Goal: Information Seeking & Learning: Learn about a topic

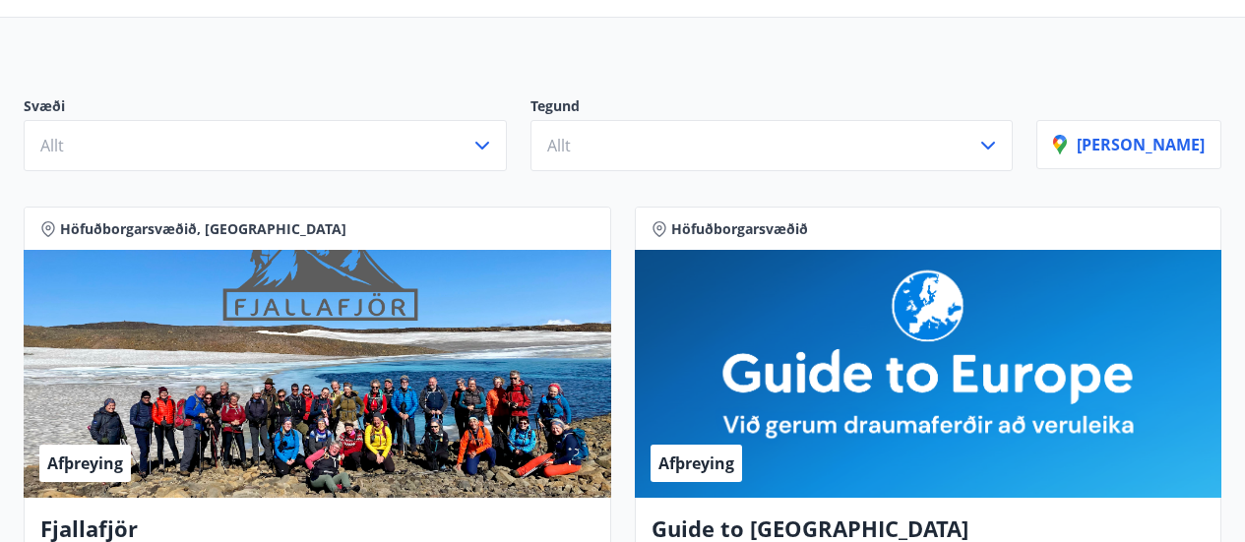
scroll to position [98, 0]
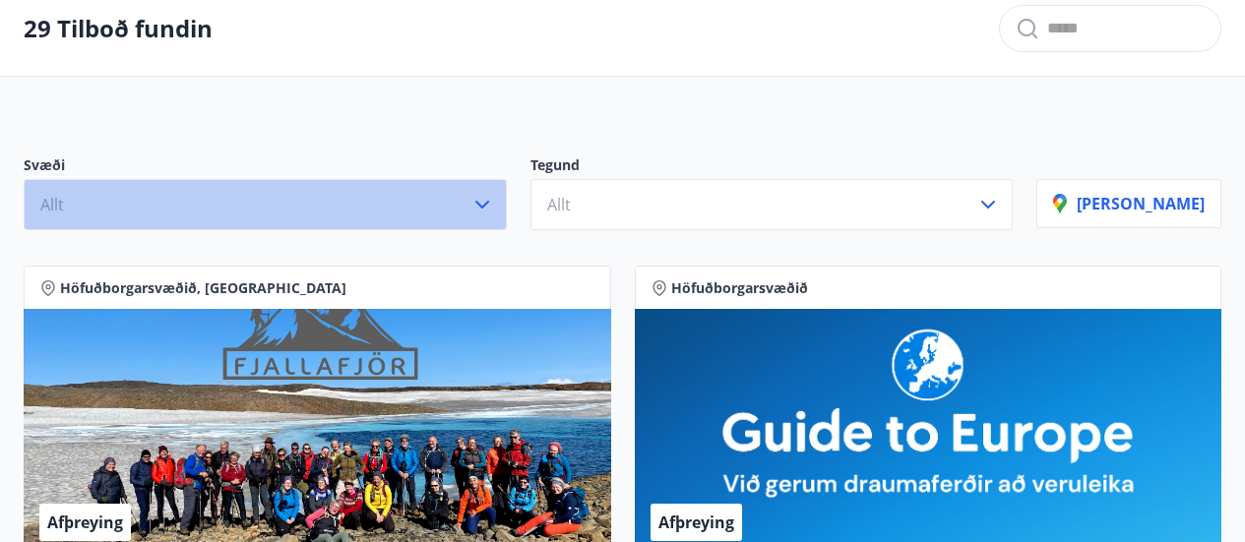
click at [489, 203] on icon "button" at bounding box center [482, 205] width 14 height 8
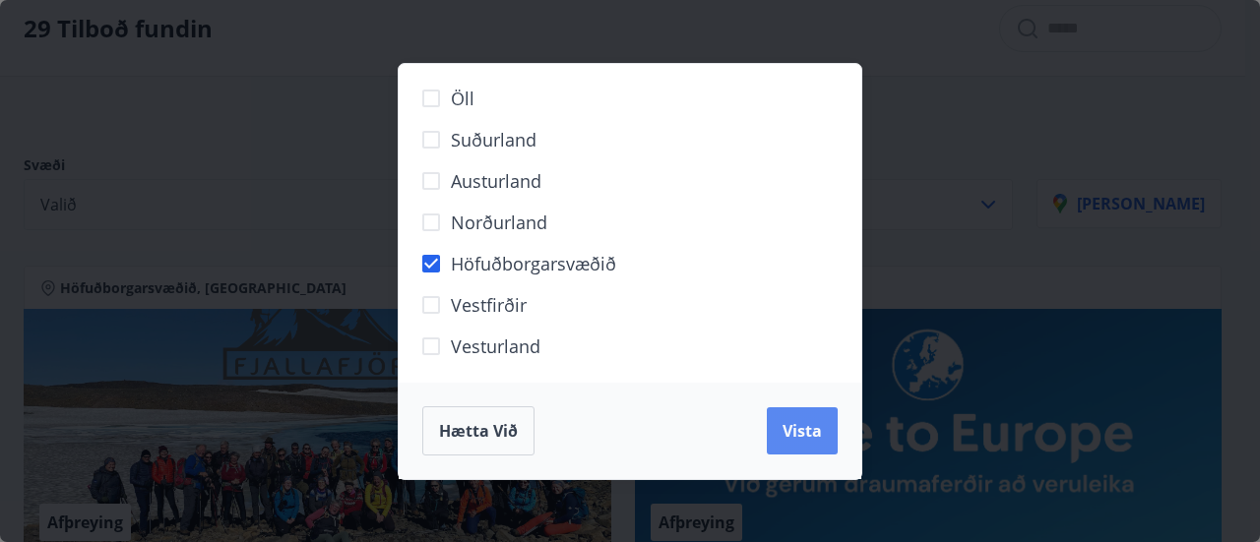
click at [804, 433] on span "Vista" at bounding box center [801, 431] width 39 height 22
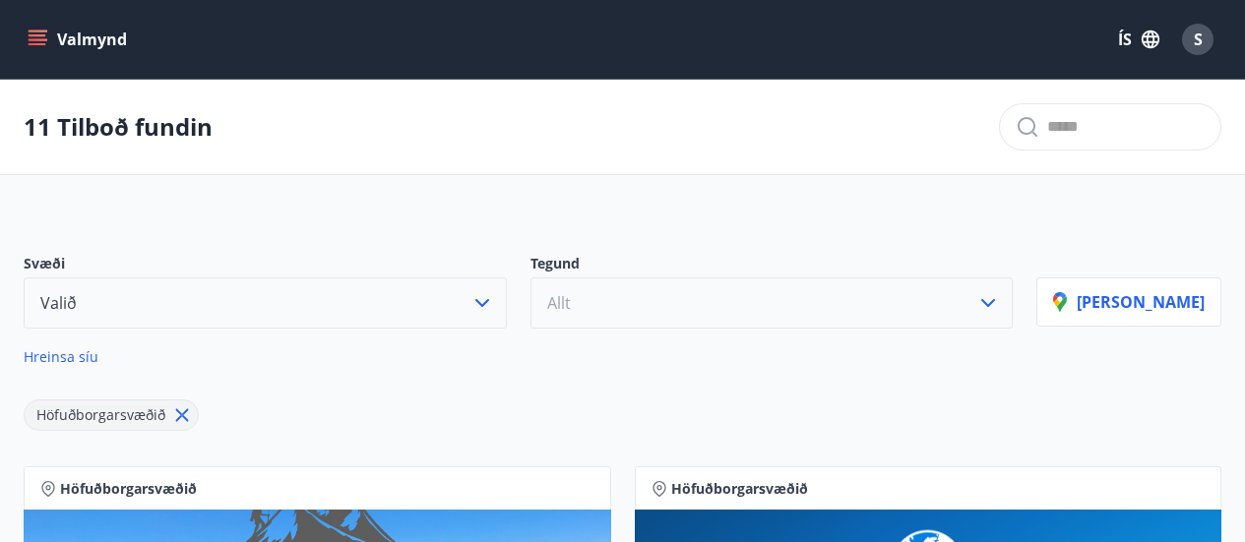
click at [1000, 305] on icon "button" at bounding box center [988, 303] width 24 height 24
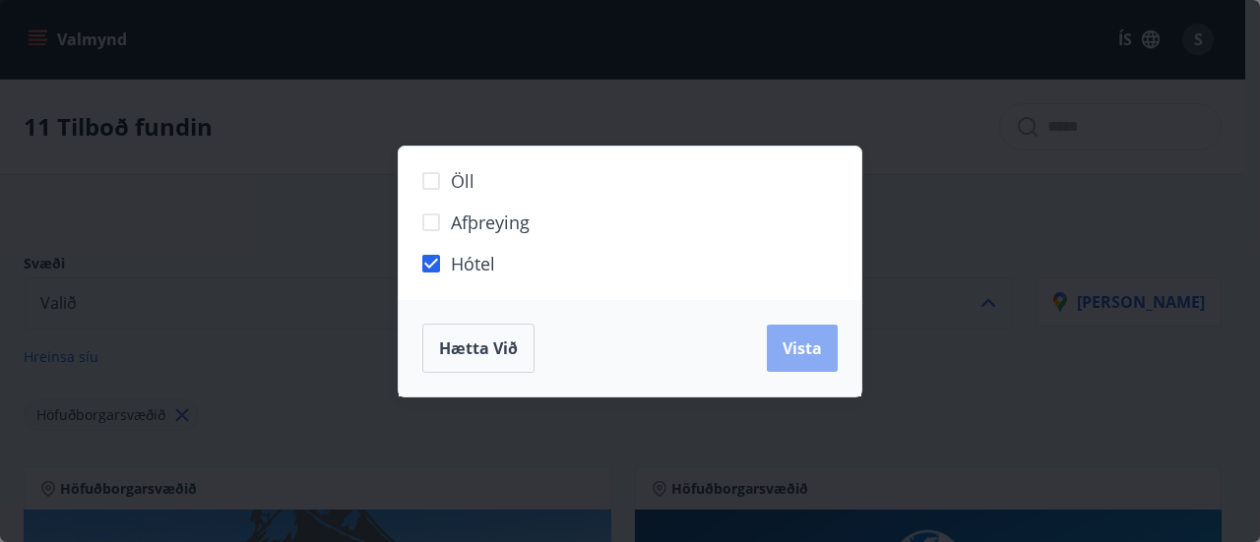
click at [801, 349] on span "Vista" at bounding box center [801, 349] width 39 height 22
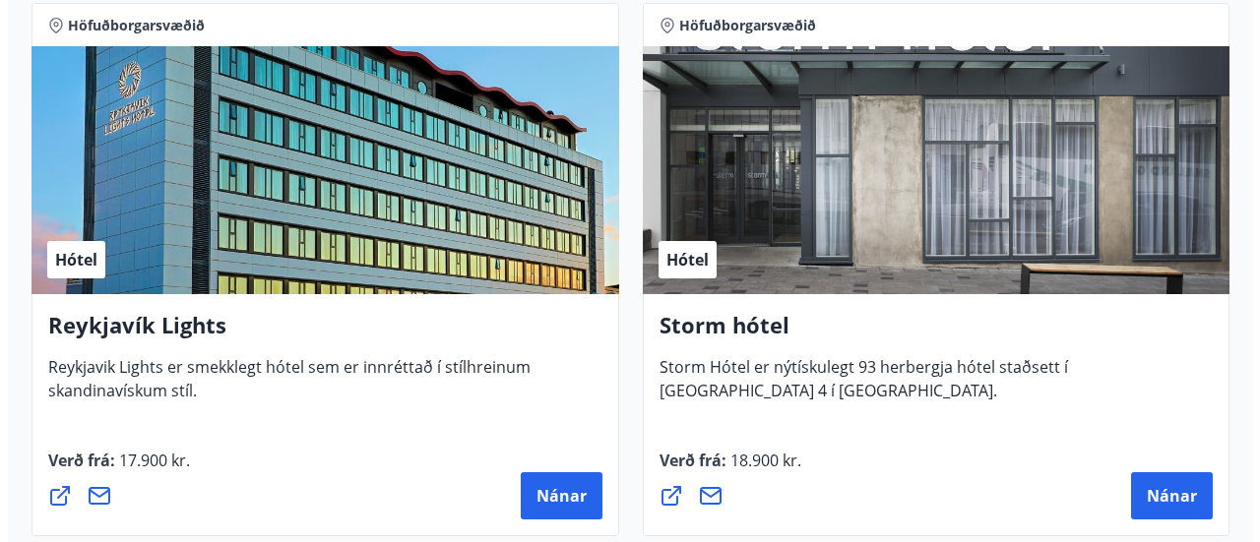
scroll to position [492, 0]
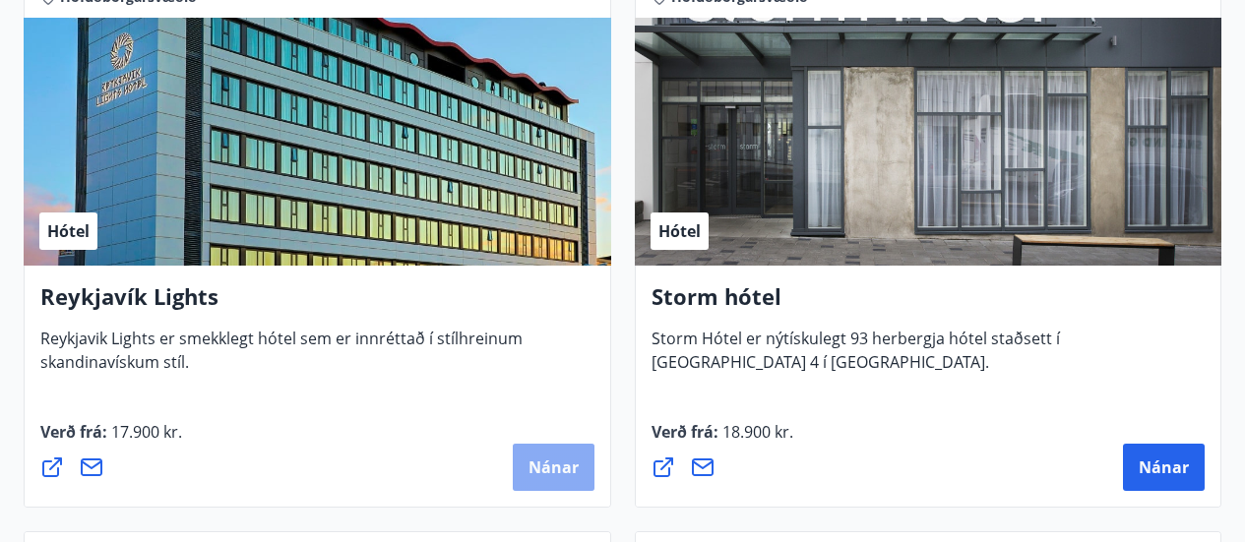
click at [571, 470] on span "Nánar" at bounding box center [554, 468] width 50 height 22
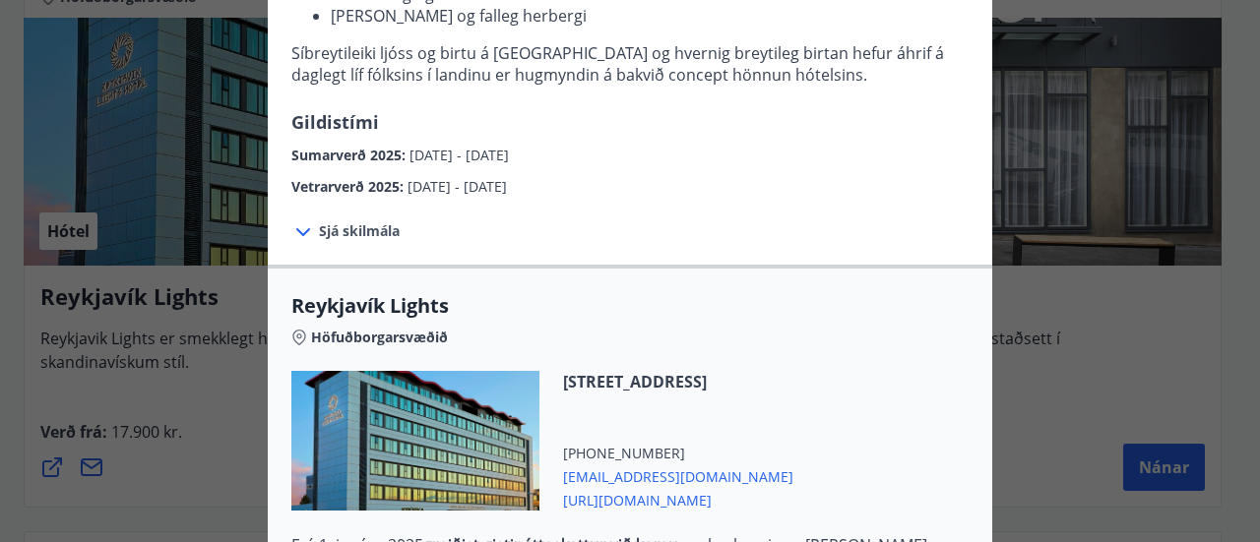
scroll to position [394, 0]
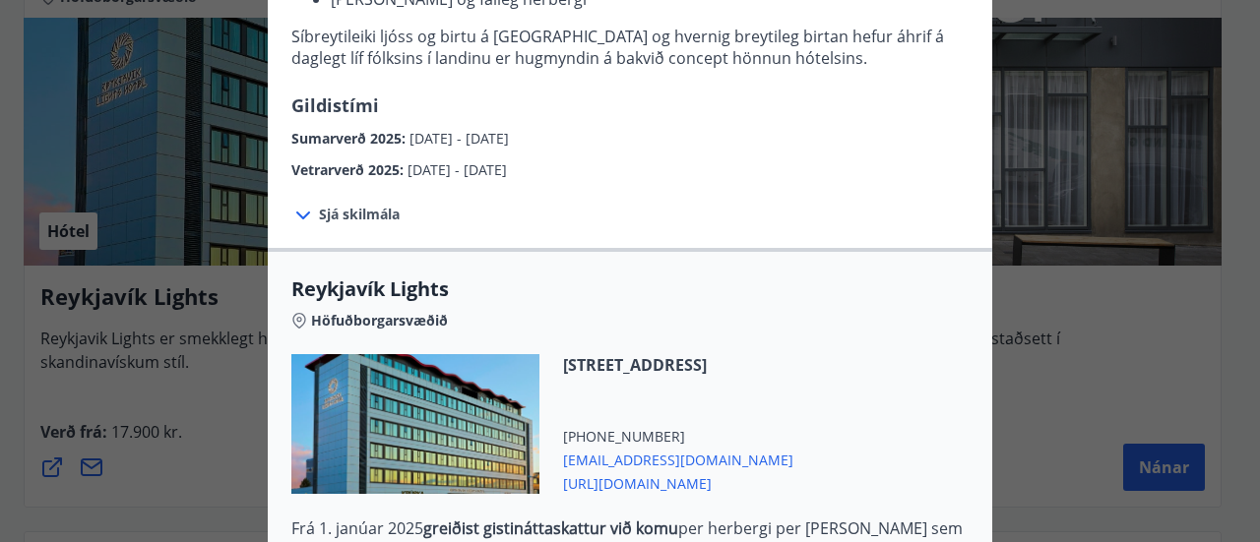
click at [295, 215] on icon at bounding box center [303, 216] width 24 height 24
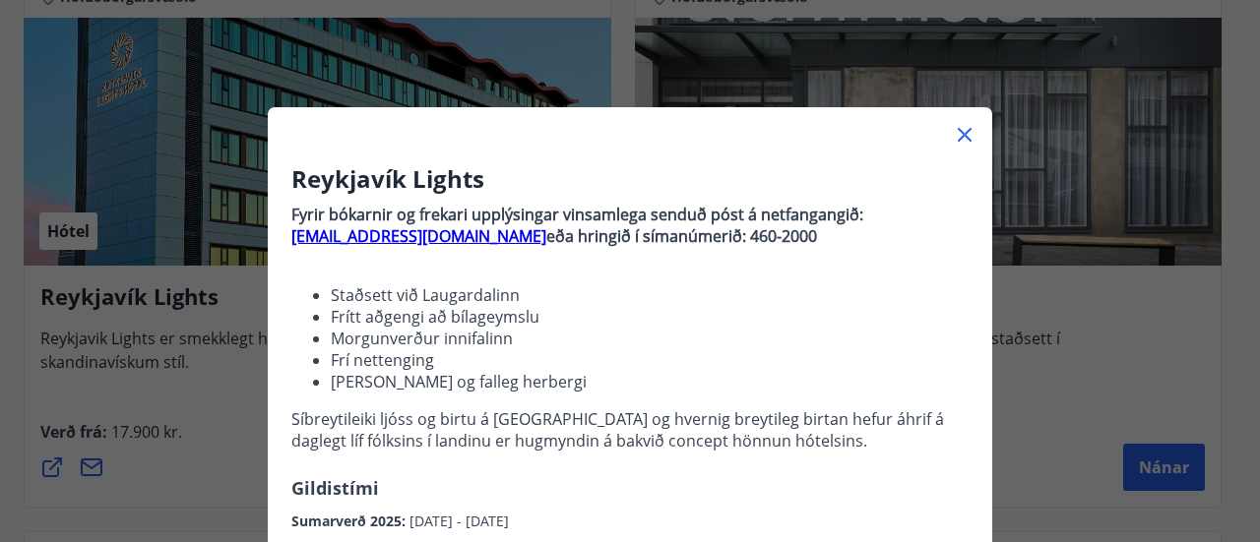
scroll to position [0, 0]
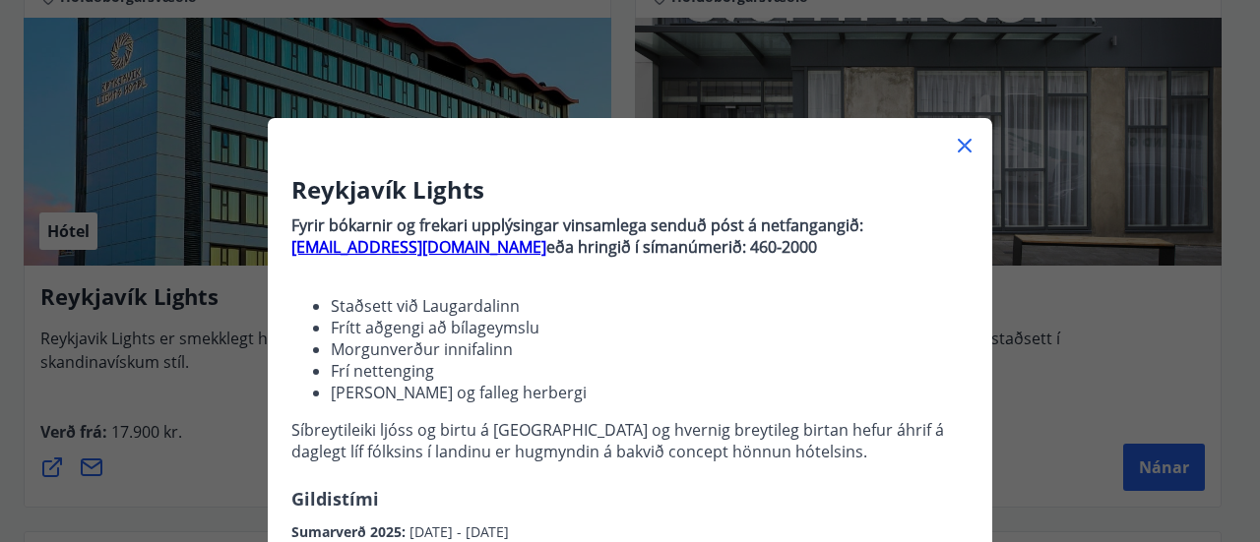
click at [957, 150] on icon at bounding box center [965, 146] width 24 height 24
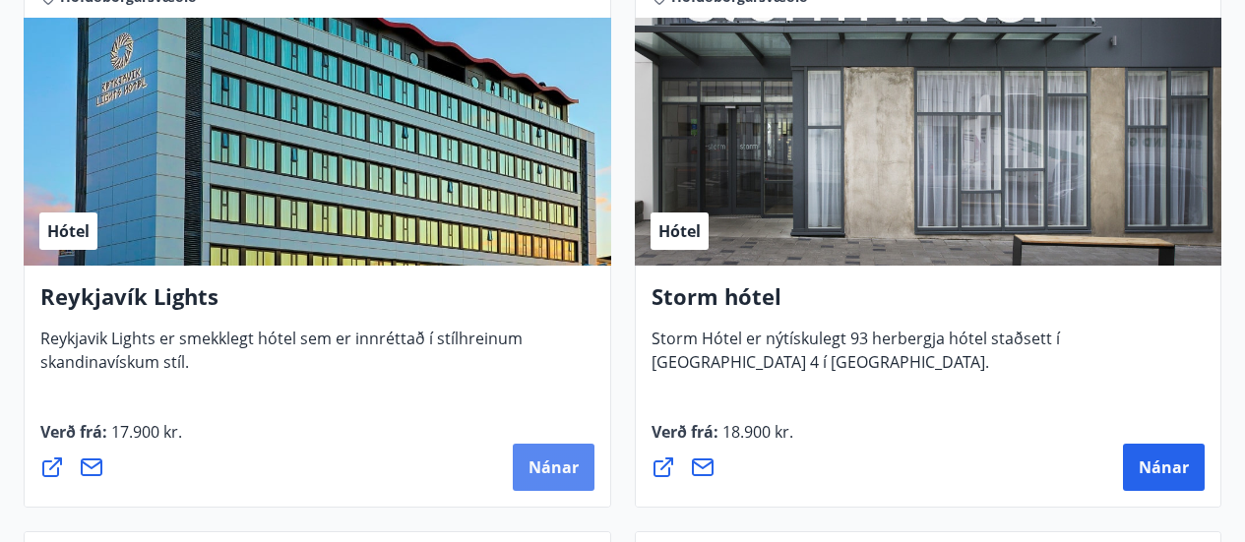
click at [548, 470] on span "Nánar" at bounding box center [554, 468] width 50 height 22
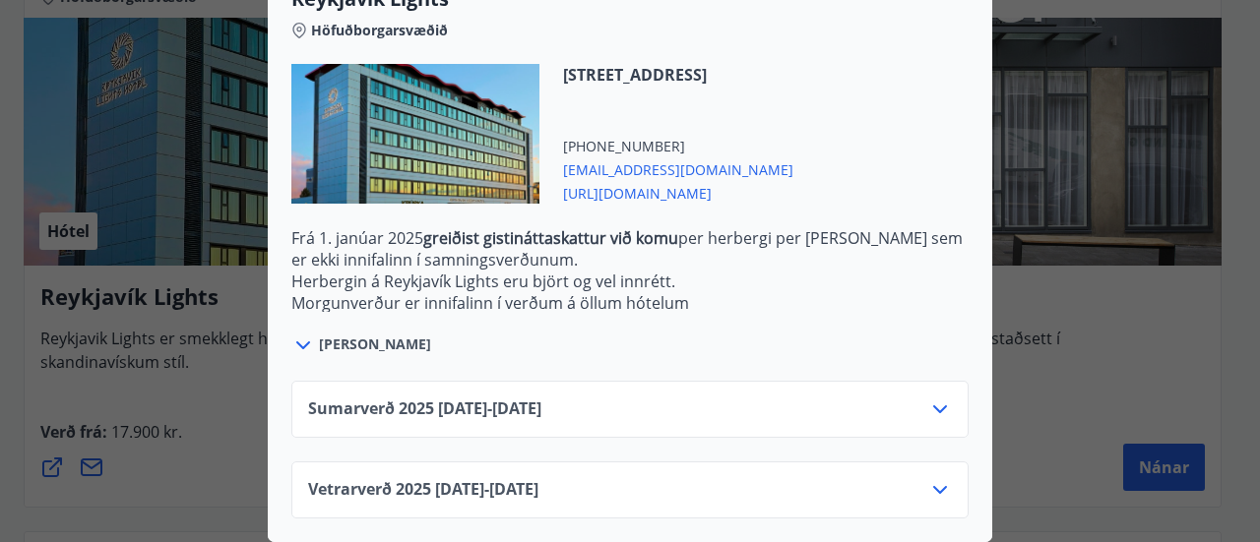
scroll to position [698, 0]
click at [937, 486] on icon at bounding box center [940, 490] width 14 height 8
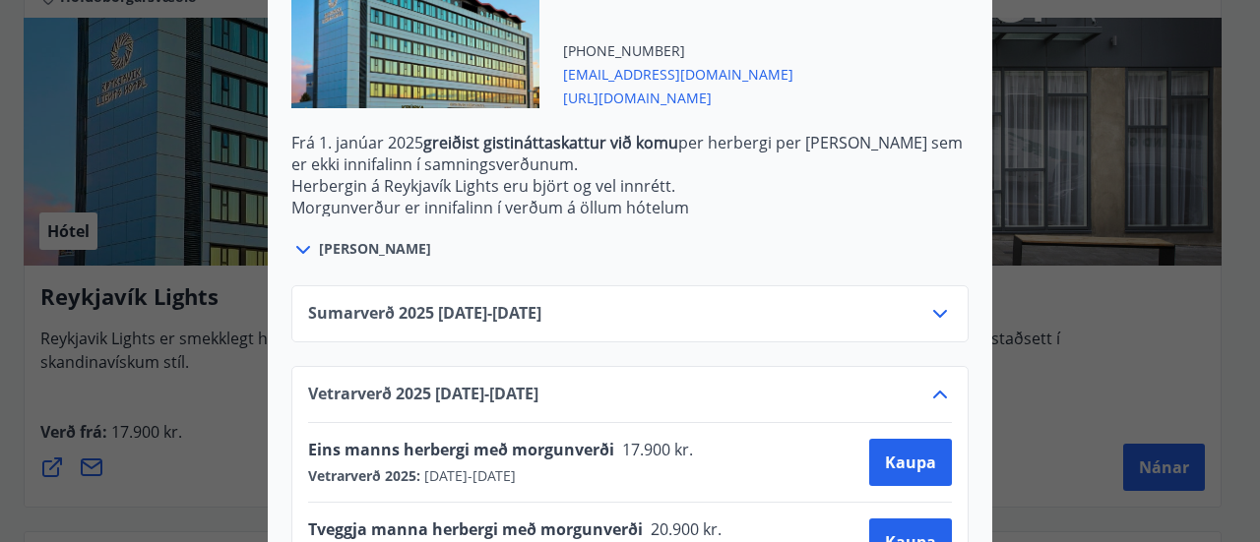
scroll to position [857, 0]
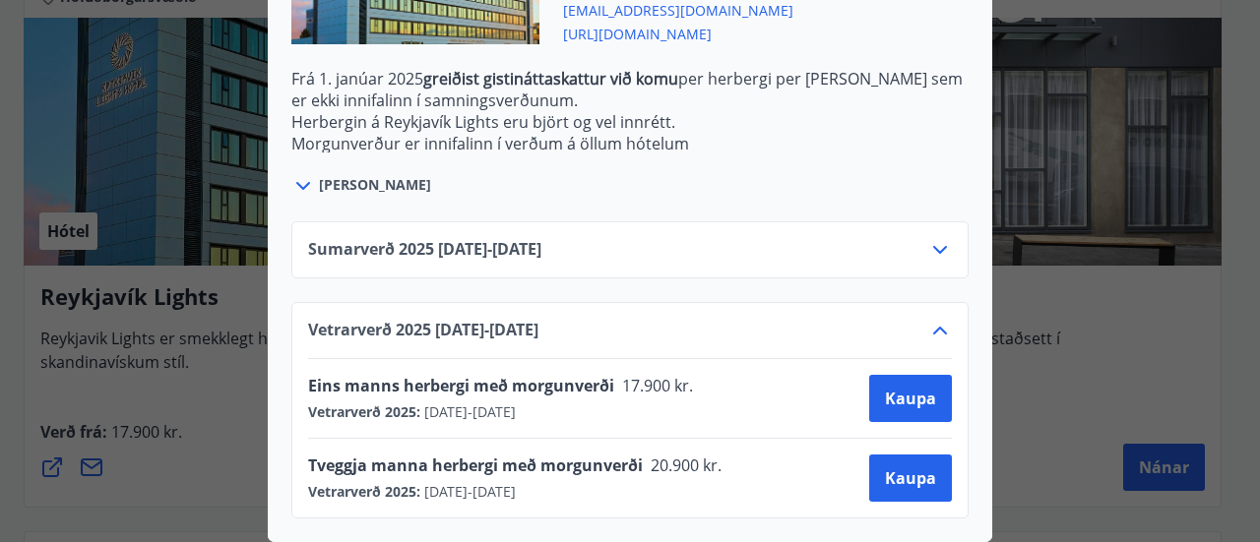
drag, startPoint x: 78, startPoint y: 141, endPoint x: 76, endPoint y: 131, distance: 10.0
click at [77, 141] on div "Reykjavík Lights Fyrir bókarnir og frekari upplýsingar vinsamlega senduð póst á…" at bounding box center [630, 271] width 1260 height 542
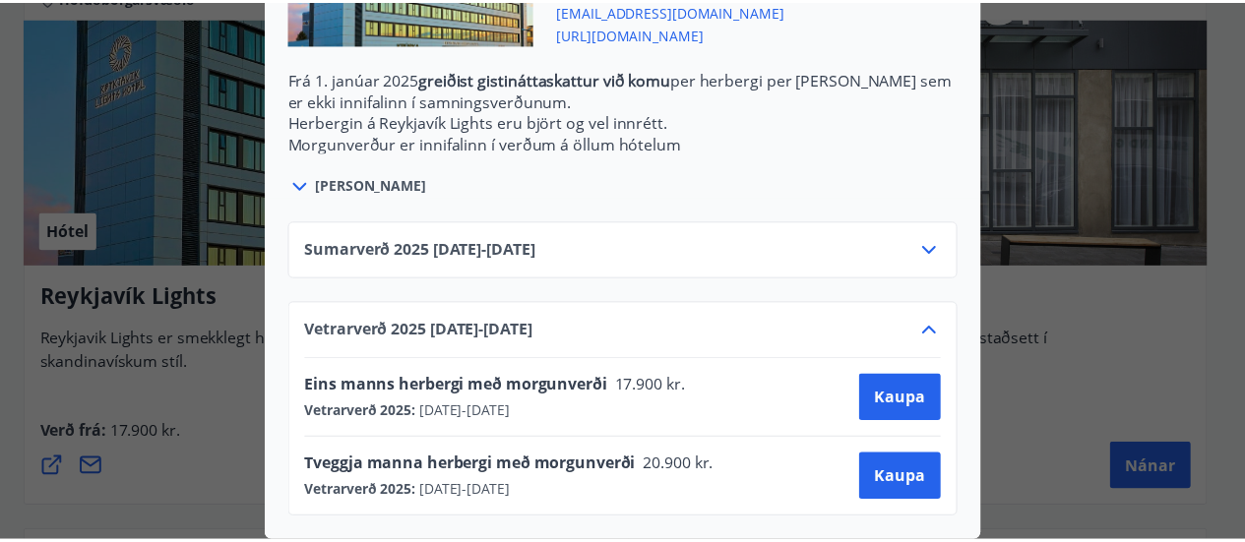
scroll to position [0, 0]
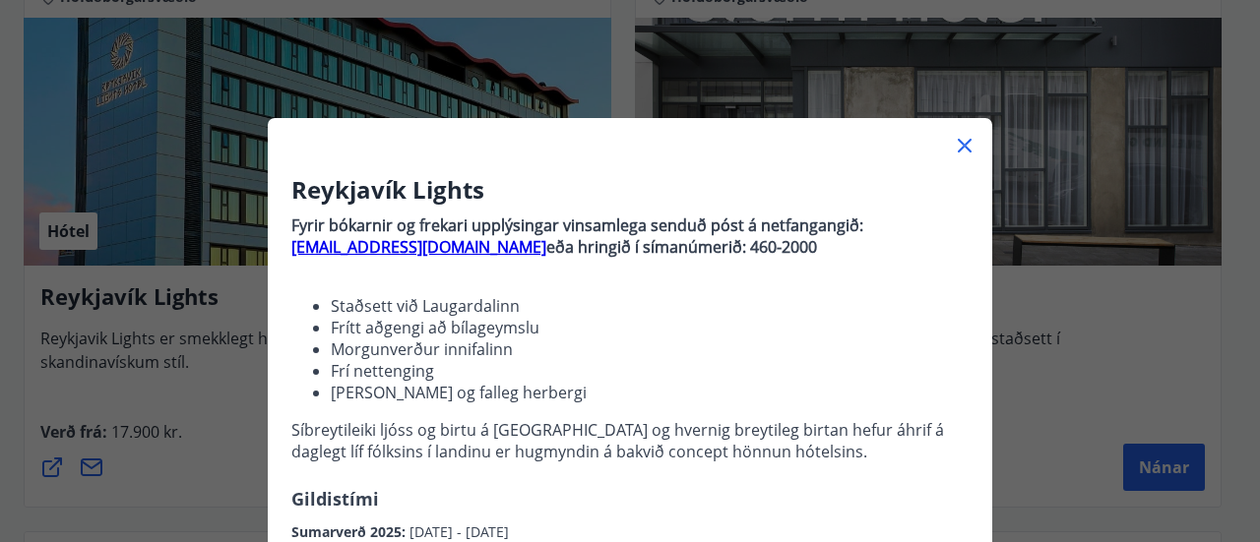
click at [958, 149] on icon at bounding box center [965, 146] width 24 height 24
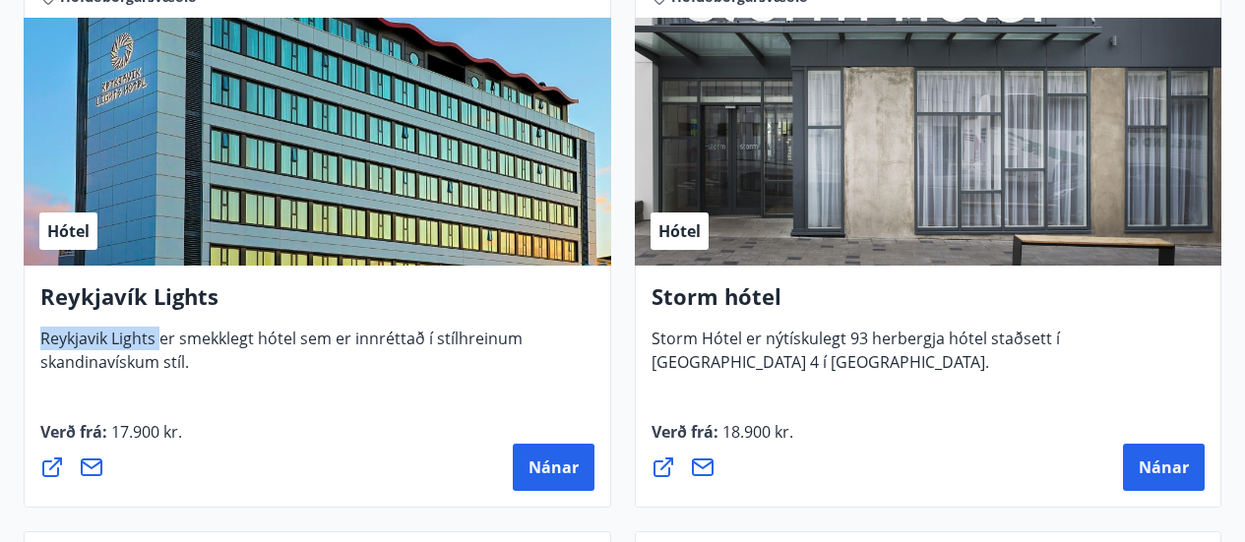
drag, startPoint x: 36, startPoint y: 334, endPoint x: 157, endPoint y: 342, distance: 121.3
click at [157, 342] on div "Reykjavík Lights Reykjavik Lights er smekklegt hótel sem er innréttað í stílhre…" at bounding box center [318, 387] width 588 height 242
copy span "Reykjavik Lights"
